Goal: Find specific page/section: Find specific page/section

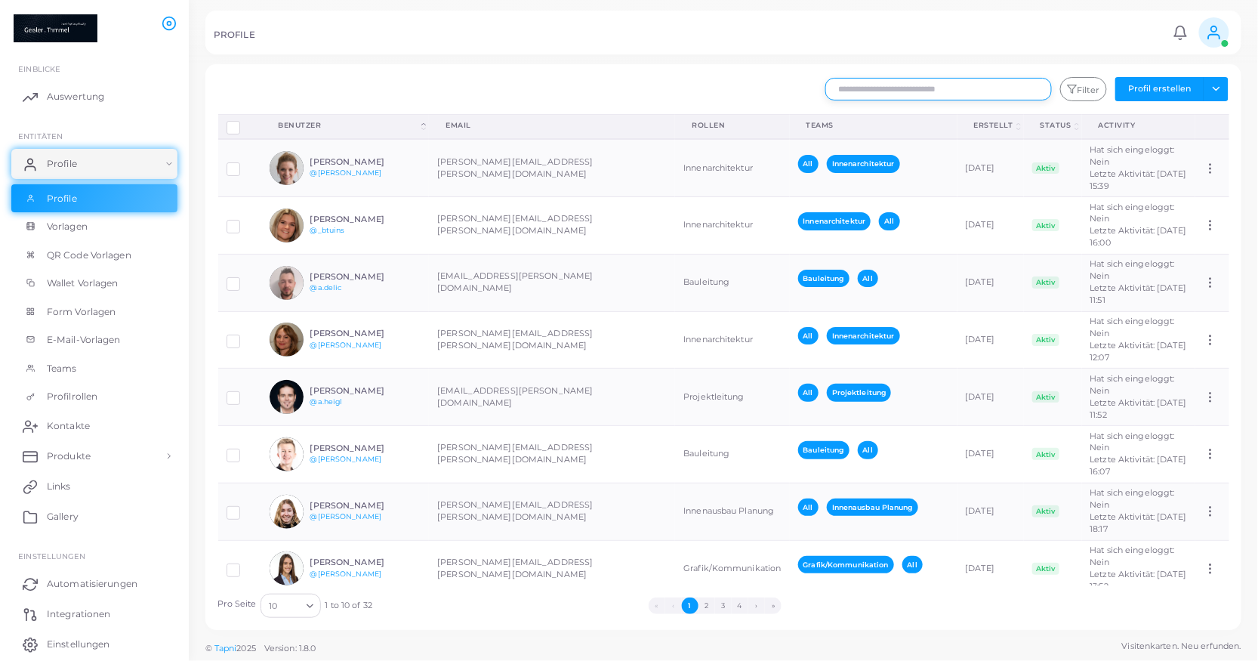
click at [869, 86] on input "text" at bounding box center [938, 89] width 227 height 23
type input "********"
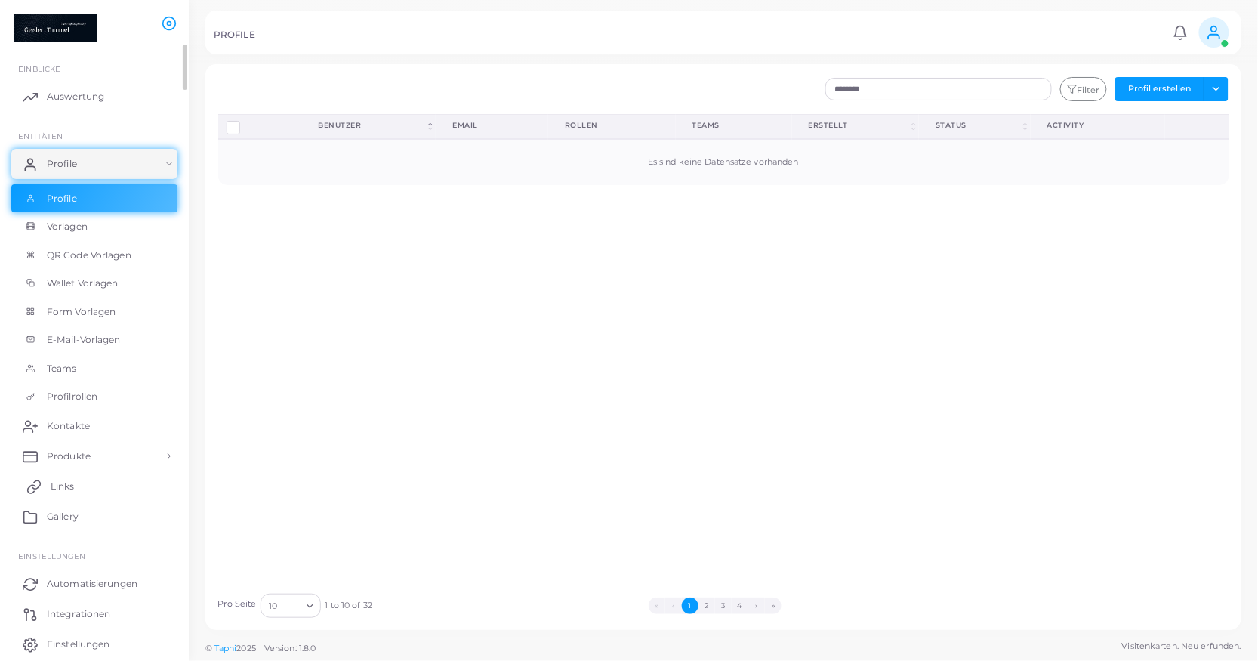
click at [54, 485] on span "Links" at bounding box center [63, 487] width 24 height 14
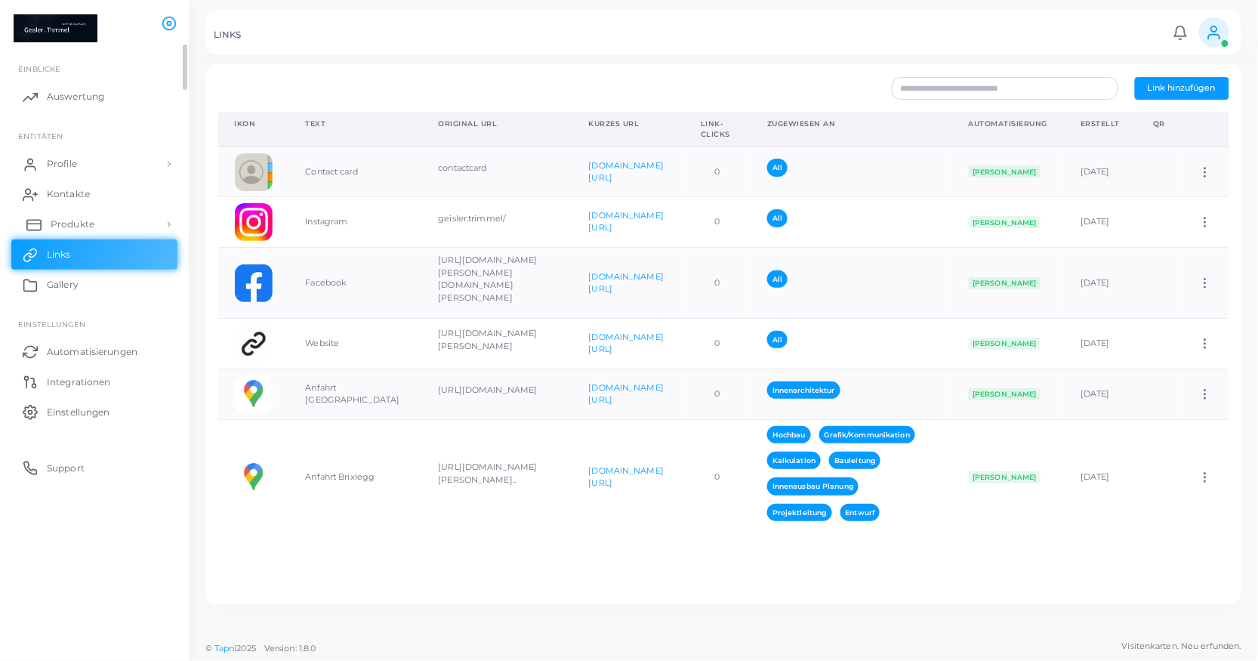
click at [85, 221] on span "Produkte" at bounding box center [73, 225] width 44 height 14
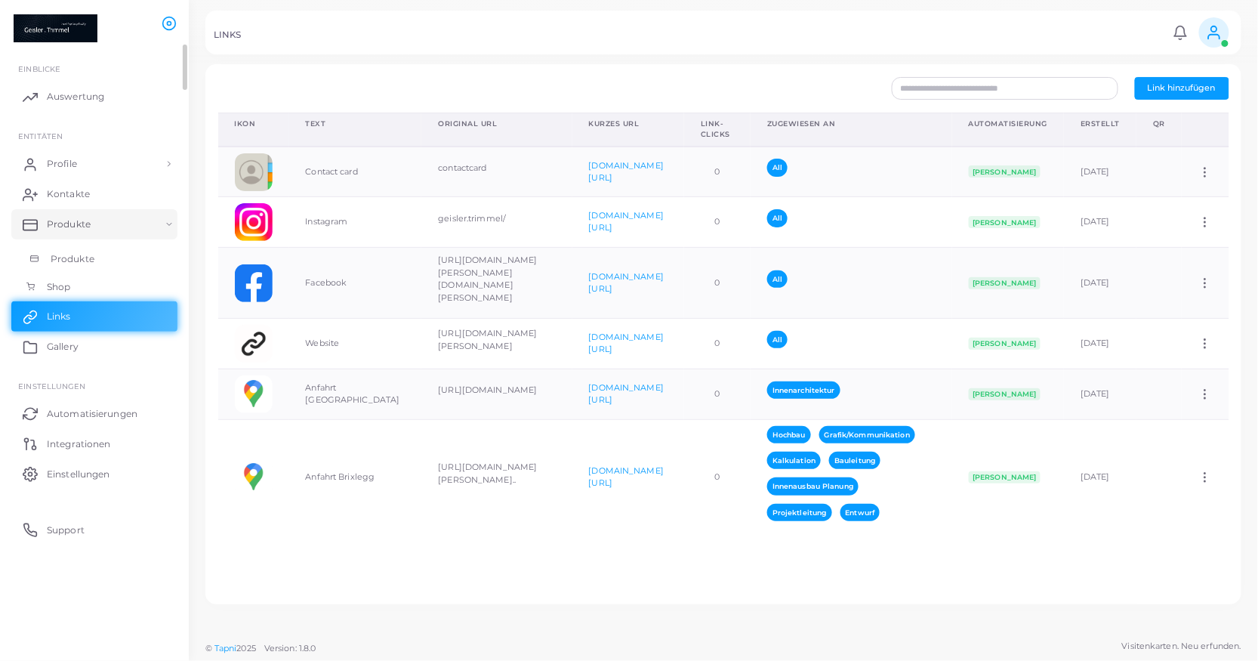
click at [85, 252] on span "Produkte" at bounding box center [73, 259] width 44 height 14
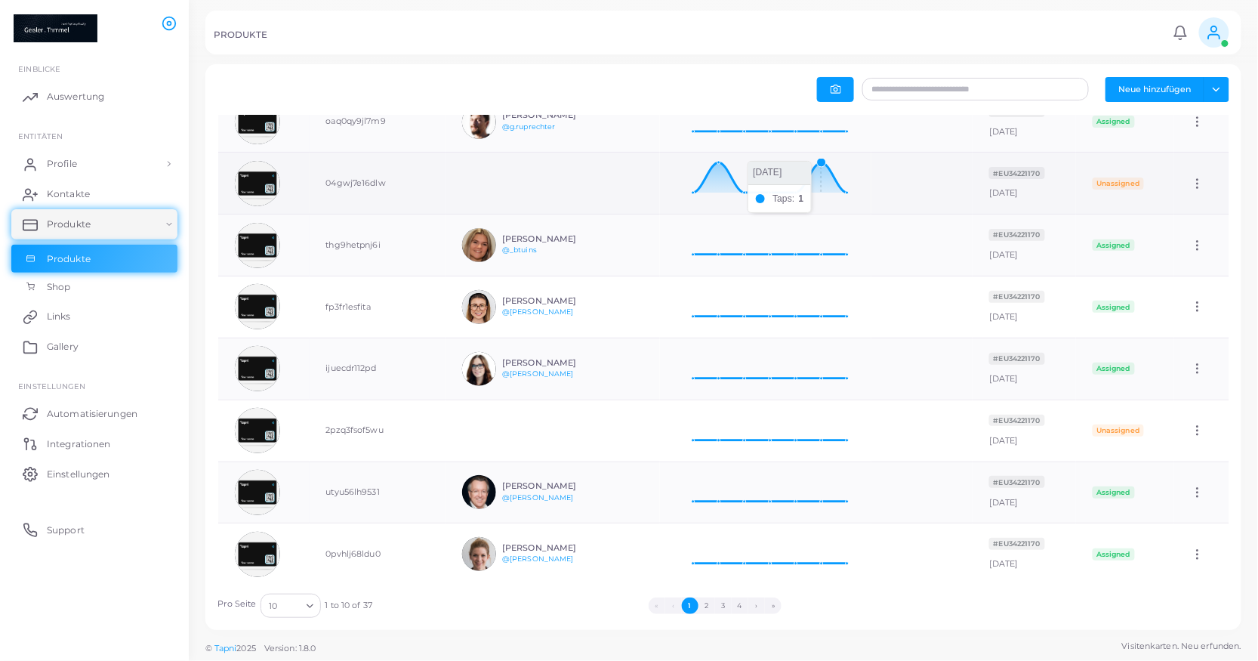
scroll to position [175, 0]
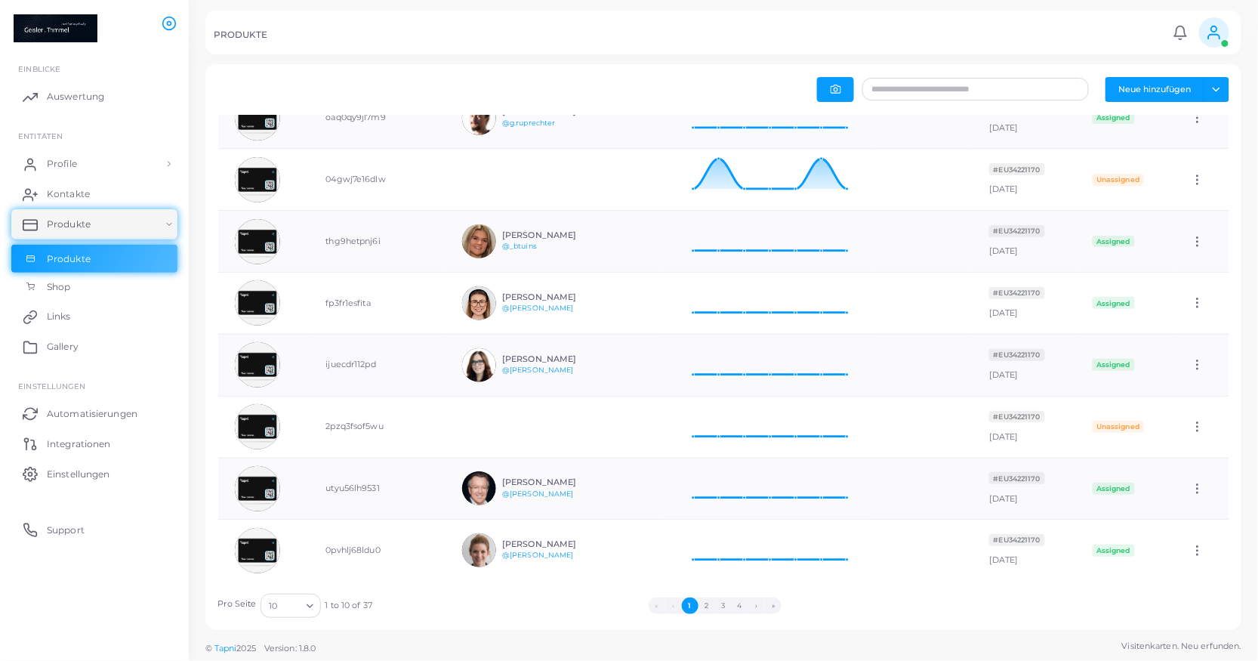
click at [313, 605] on icon "Search for option" at bounding box center [309, 605] width 11 height 11
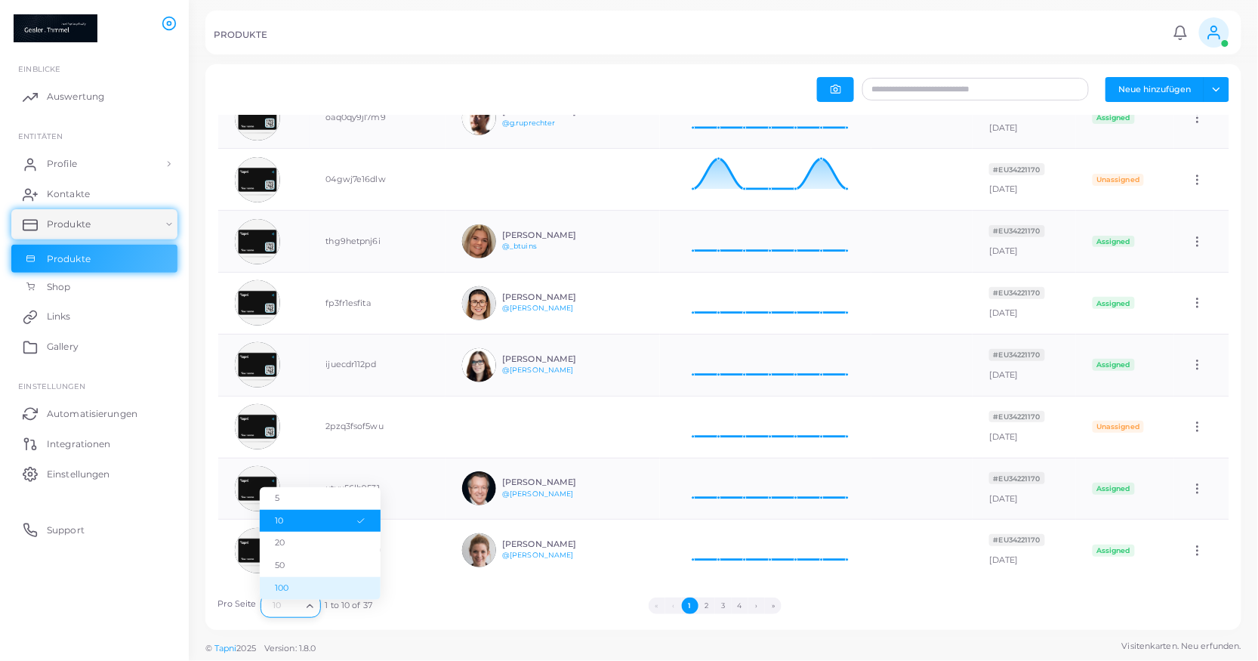
click at [281, 585] on li "100" at bounding box center [320, 588] width 121 height 23
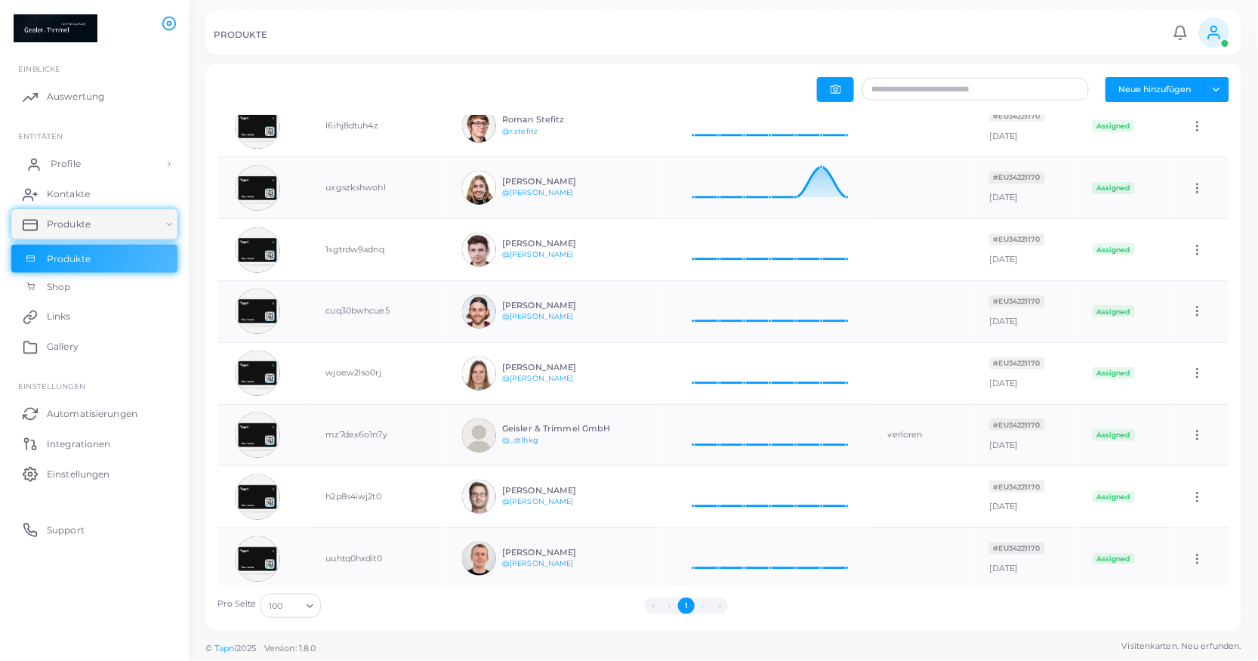
click at [79, 164] on span "Profile" at bounding box center [66, 164] width 30 height 14
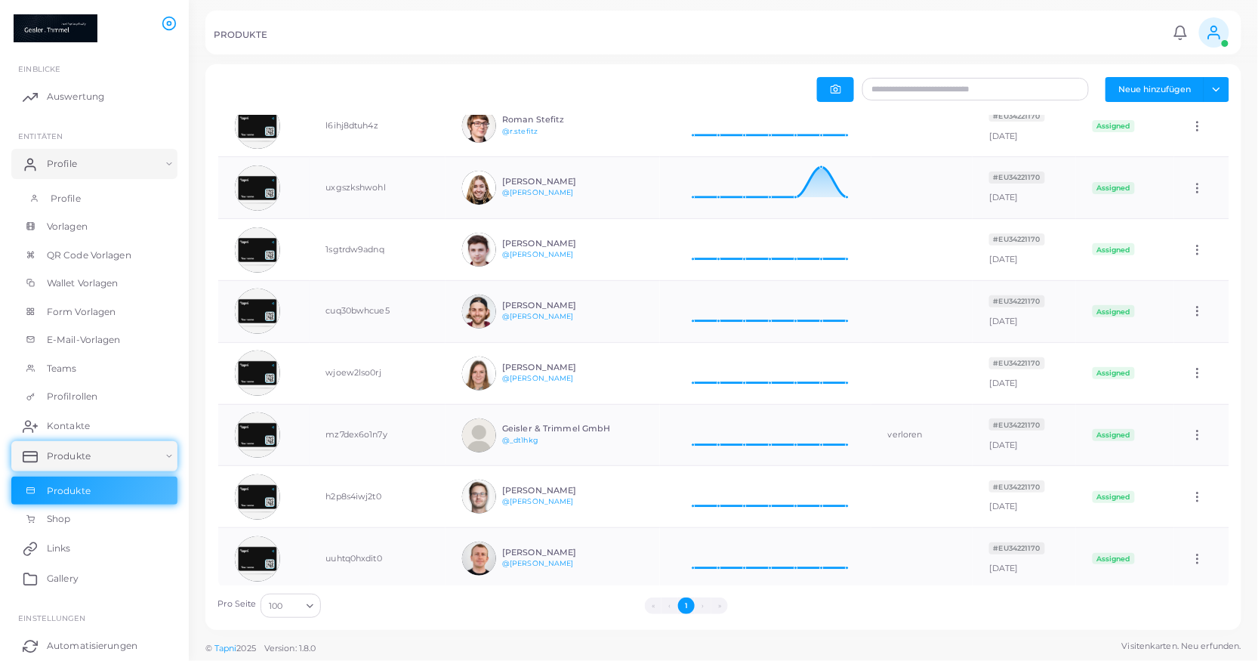
click at [85, 192] on link "Profile" at bounding box center [94, 198] width 166 height 29
